Goal: Navigation & Orientation: Go to known website

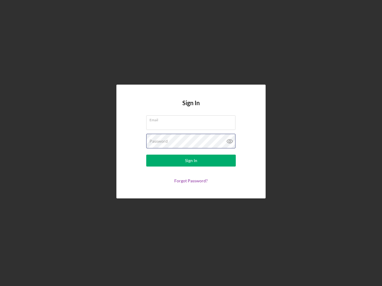
click at [191, 143] on div "Password" at bounding box center [190, 141] width 89 height 15
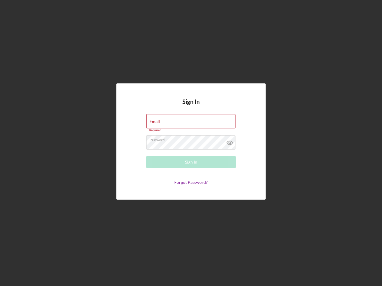
click at [230, 141] on icon at bounding box center [229, 142] width 15 height 15
